Goal: Task Accomplishment & Management: Manage account settings

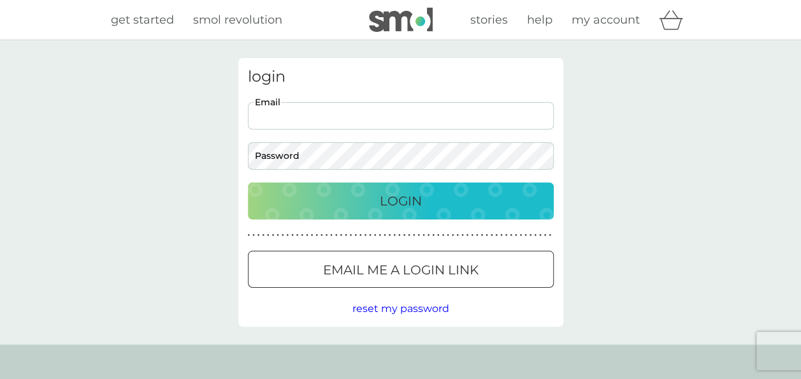
click at [281, 115] on input "Email" at bounding box center [401, 115] width 306 height 27
type input "[EMAIL_ADDRESS][DOMAIN_NAME]"
click at [381, 198] on p "Login" at bounding box center [401, 201] width 42 height 20
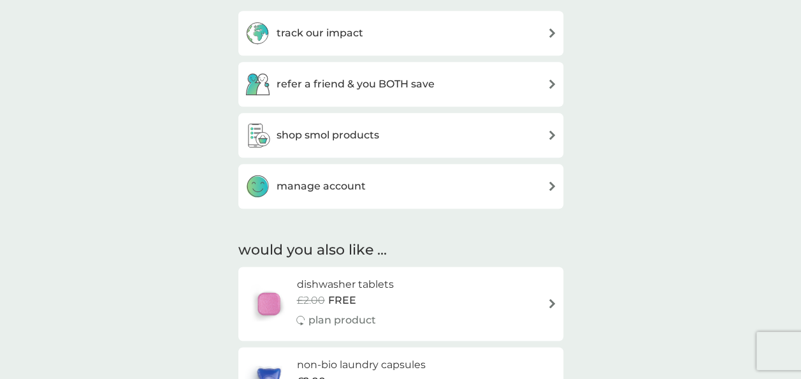
scroll to position [688, 0]
click at [319, 167] on div "manage account" at bounding box center [400, 186] width 325 height 45
click at [321, 177] on div "manage account" at bounding box center [305, 186] width 121 height 25
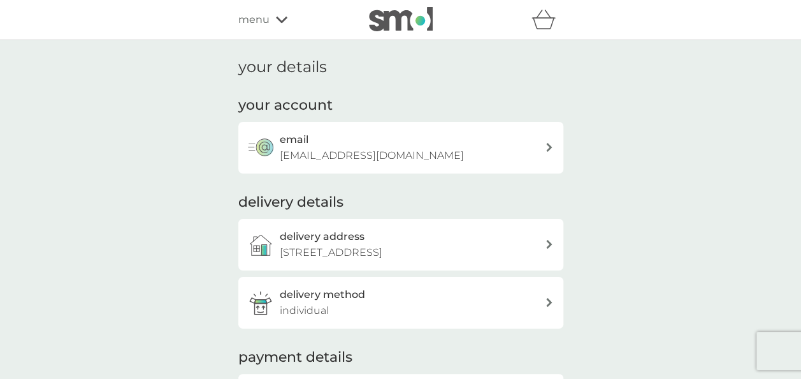
click at [326, 149] on p "[EMAIL_ADDRESS][DOMAIN_NAME]" at bounding box center [372, 155] width 184 height 17
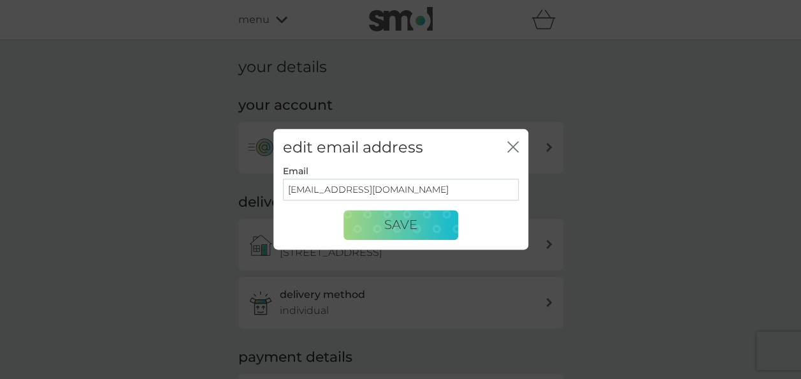
click at [517, 150] on icon "close" at bounding box center [512, 146] width 11 height 11
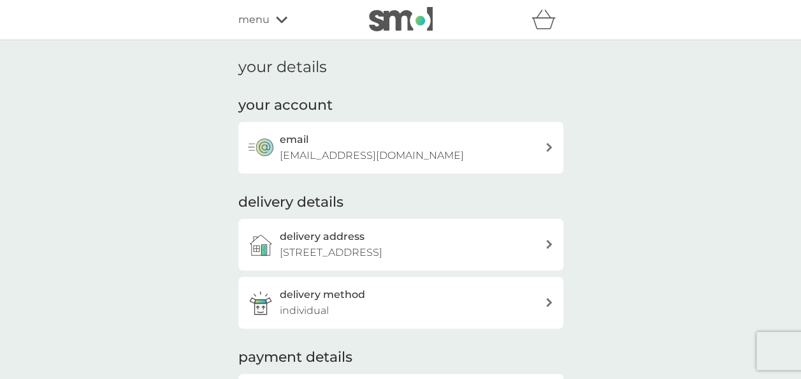
click at [256, 18] on span "menu" at bounding box center [253, 19] width 31 height 17
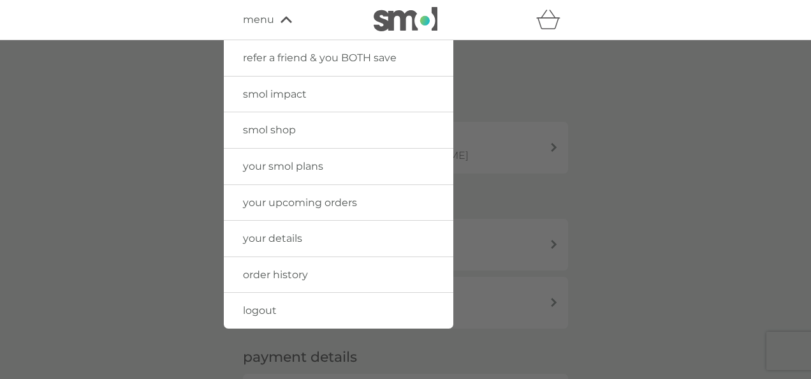
click at [269, 192] on link "your upcoming orders" at bounding box center [338, 203] width 229 height 36
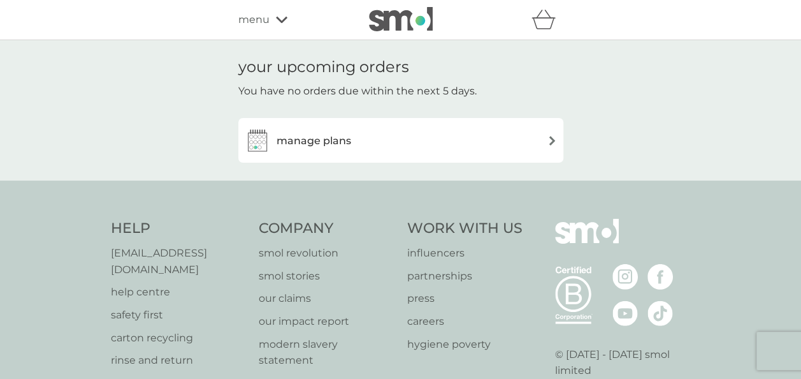
click at [291, 140] on h3 "manage plans" at bounding box center [314, 141] width 75 height 17
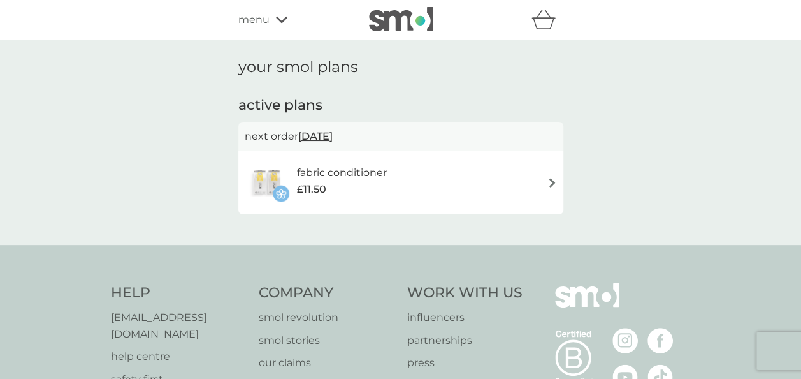
click at [333, 134] on span "25 Feb 2026" at bounding box center [315, 136] width 34 height 25
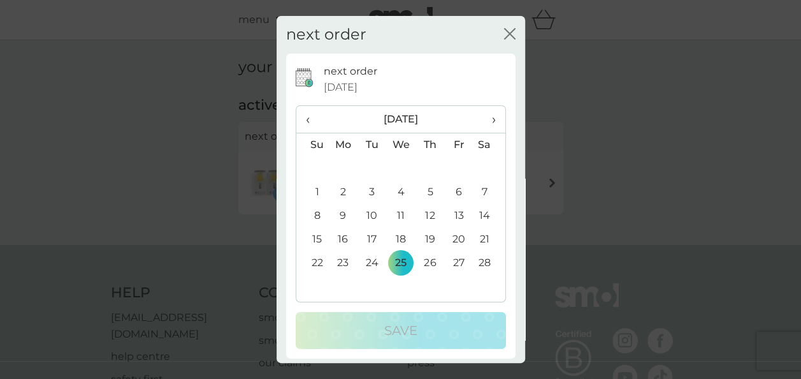
click at [510, 34] on icon "close" at bounding box center [512, 34] width 5 height 10
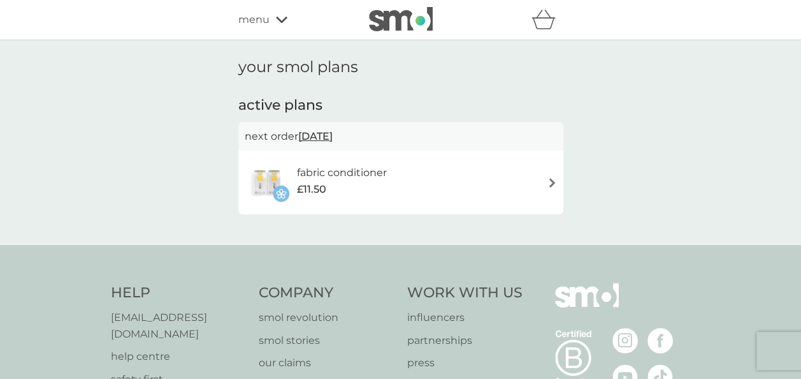
click at [551, 182] on img at bounding box center [552, 183] width 10 height 10
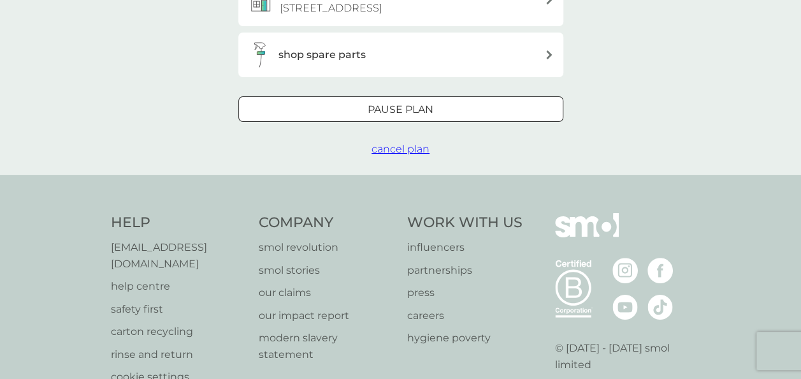
scroll to position [454, 0]
click at [413, 154] on span "cancel plan" at bounding box center [401, 148] width 58 height 12
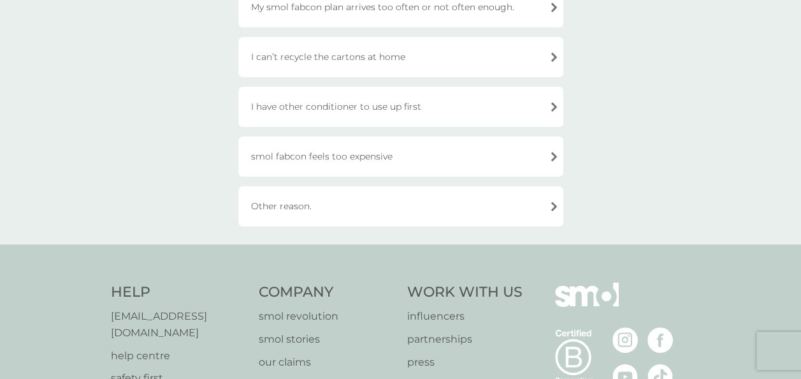
scroll to position [464, 0]
click at [324, 154] on div "smol fabcon feels too expensive" at bounding box center [400, 154] width 325 height 40
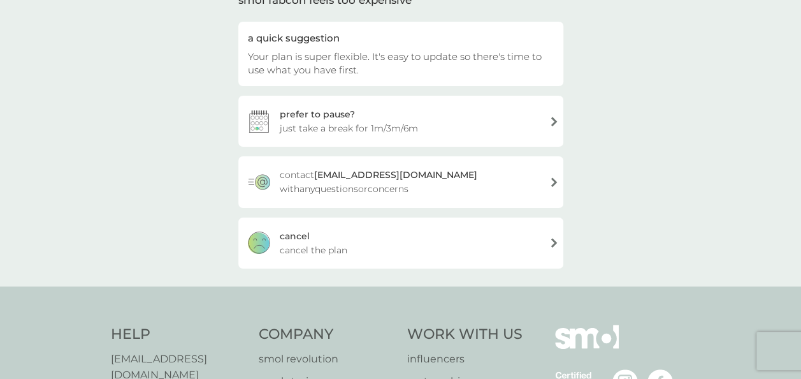
scroll to position [112, 0]
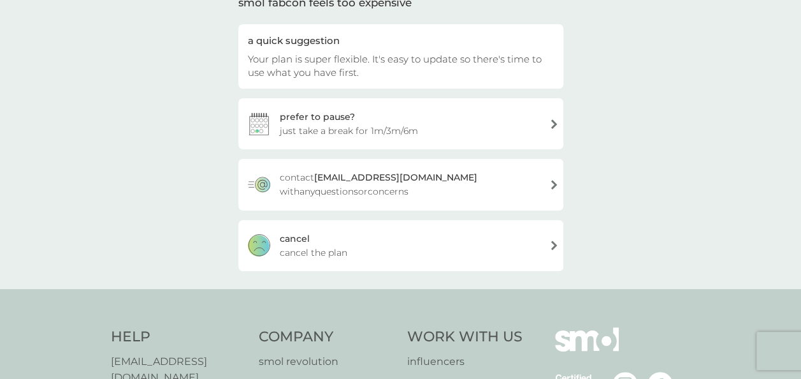
click at [291, 245] on span "cancel the plan" at bounding box center [314, 252] width 68 height 14
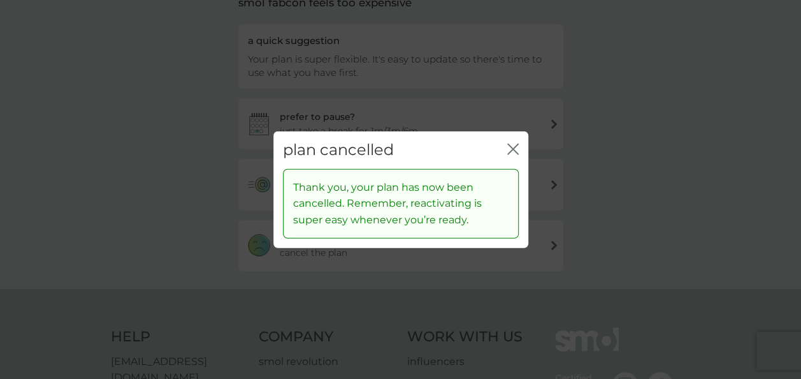
click at [516, 143] on icon "close" at bounding box center [512, 148] width 11 height 11
